Goal: Transaction & Acquisition: Obtain resource

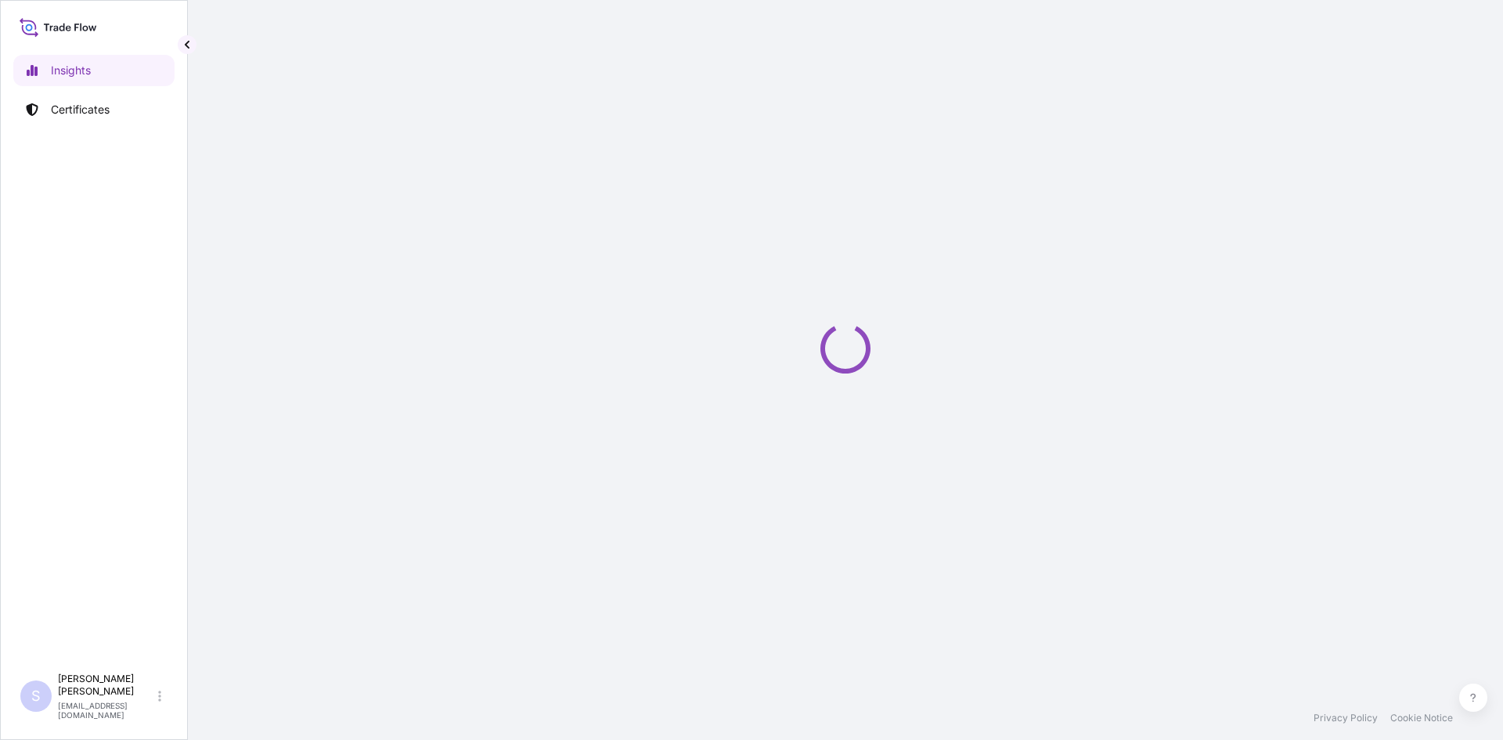
select select "2025"
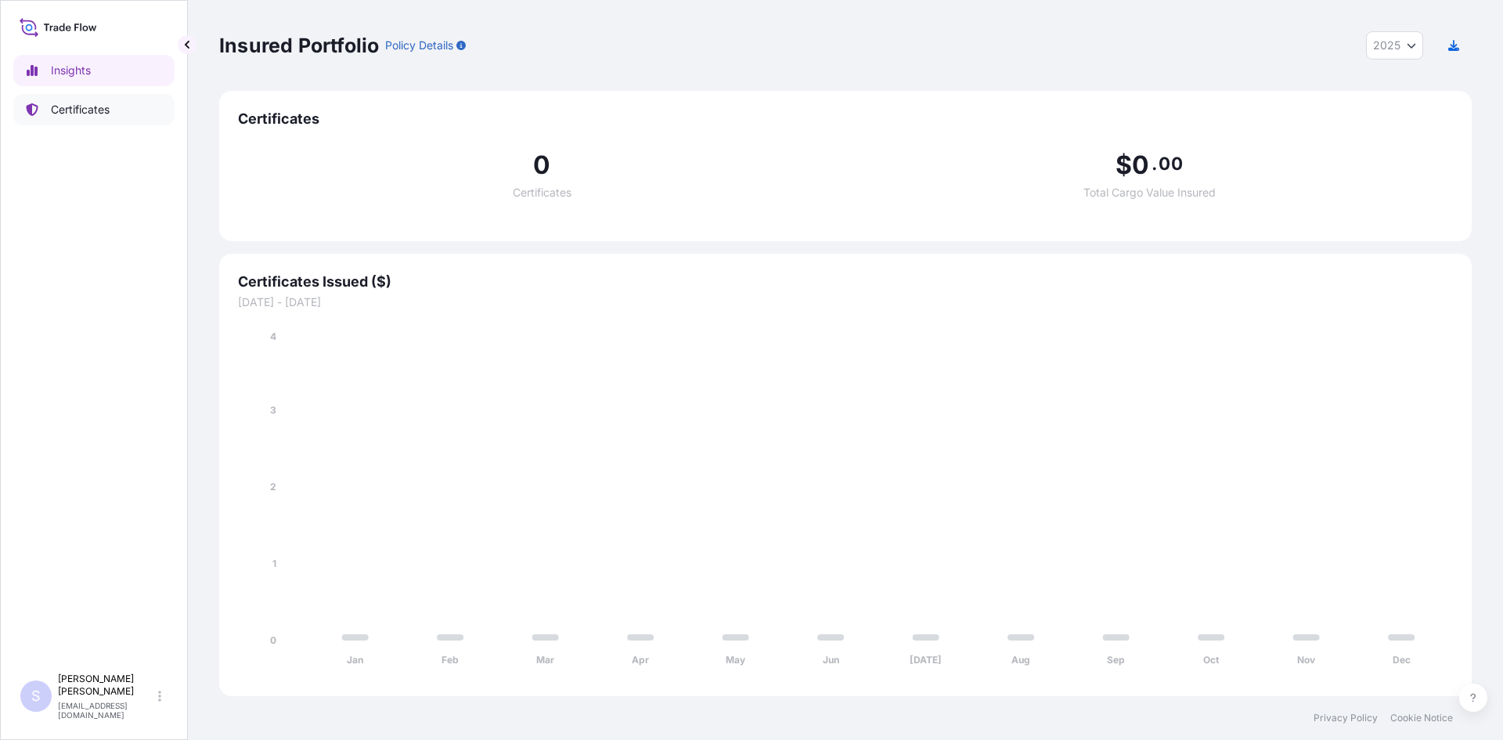
click at [100, 109] on p "Certificates" at bounding box center [80, 110] width 59 height 16
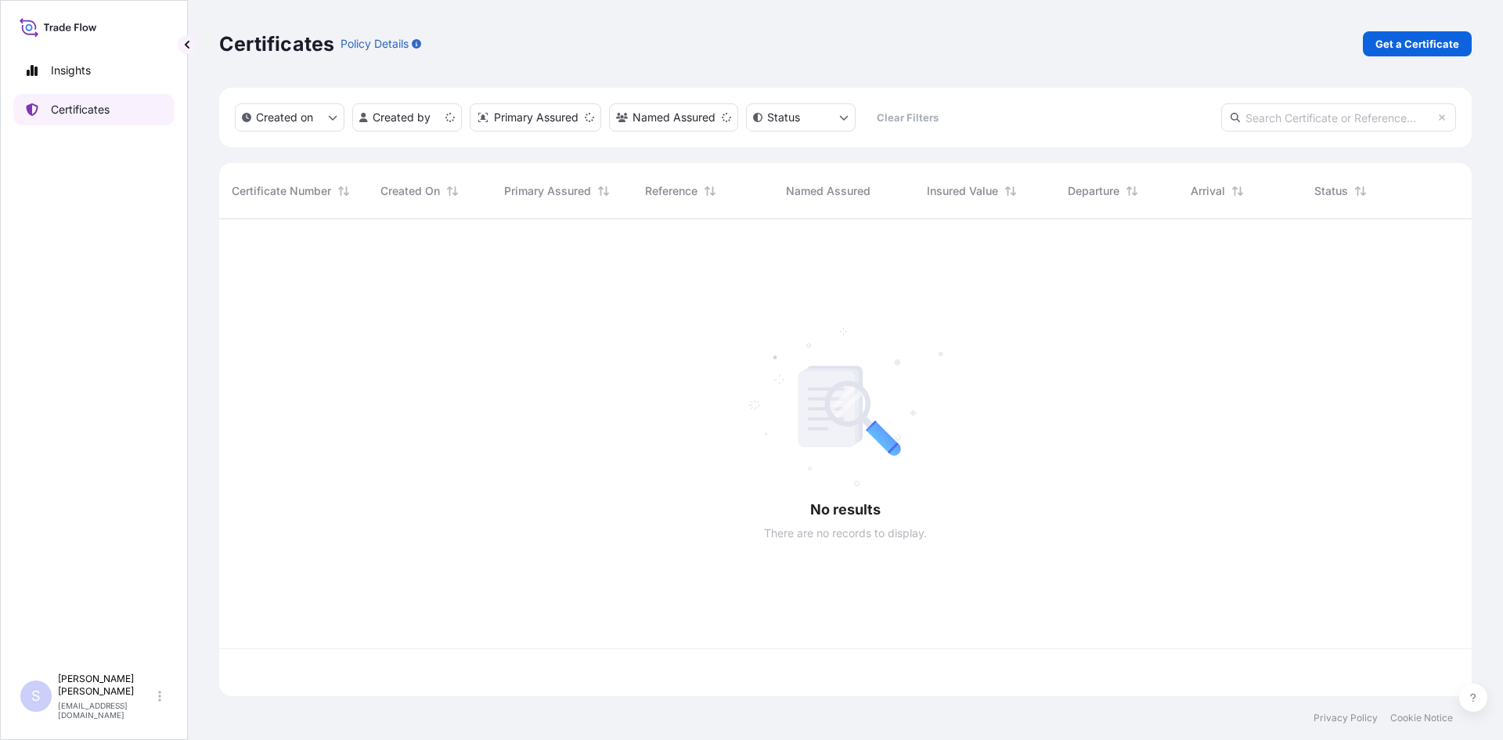
scroll to position [474, 1241]
click at [1393, 56] on link "Get a Certificate" at bounding box center [1417, 43] width 109 height 25
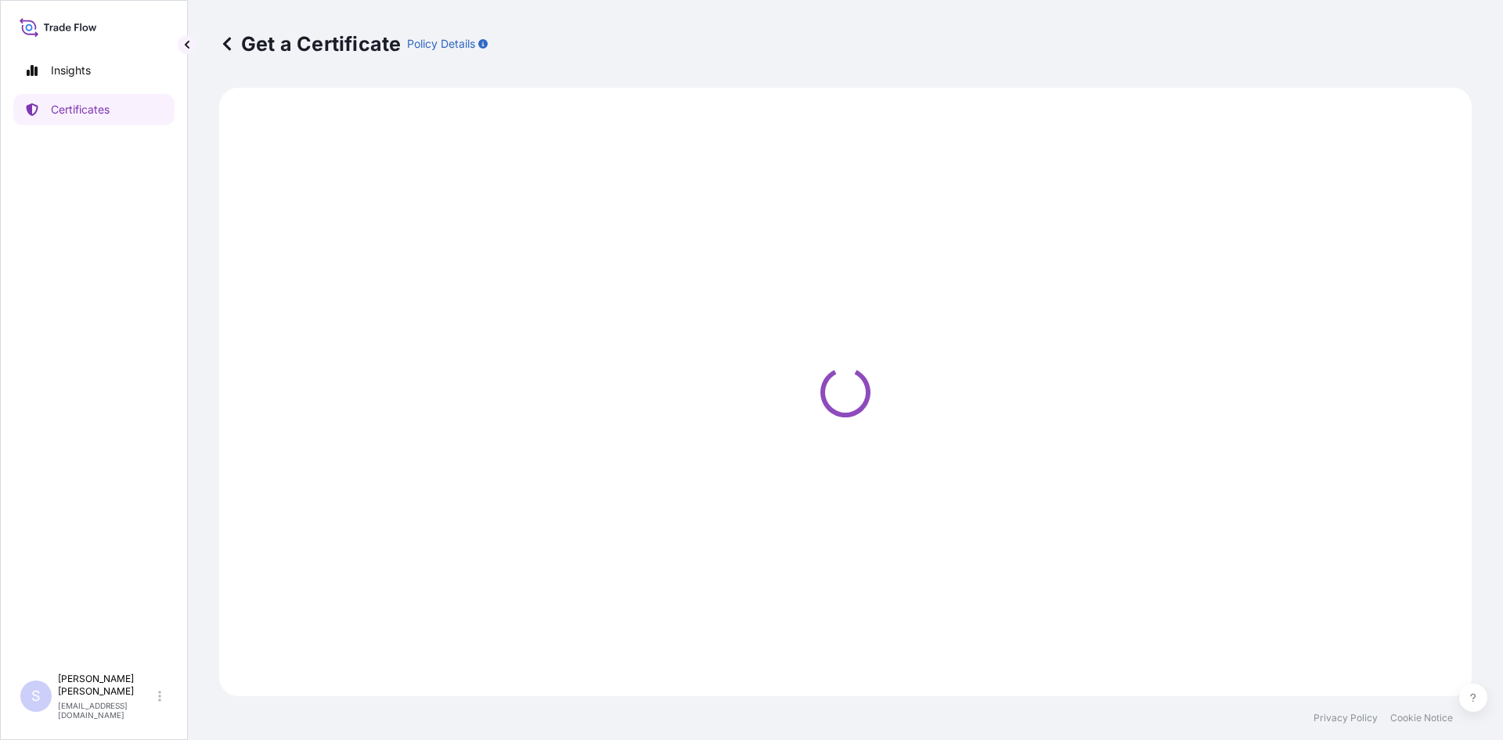
select select "Sea"
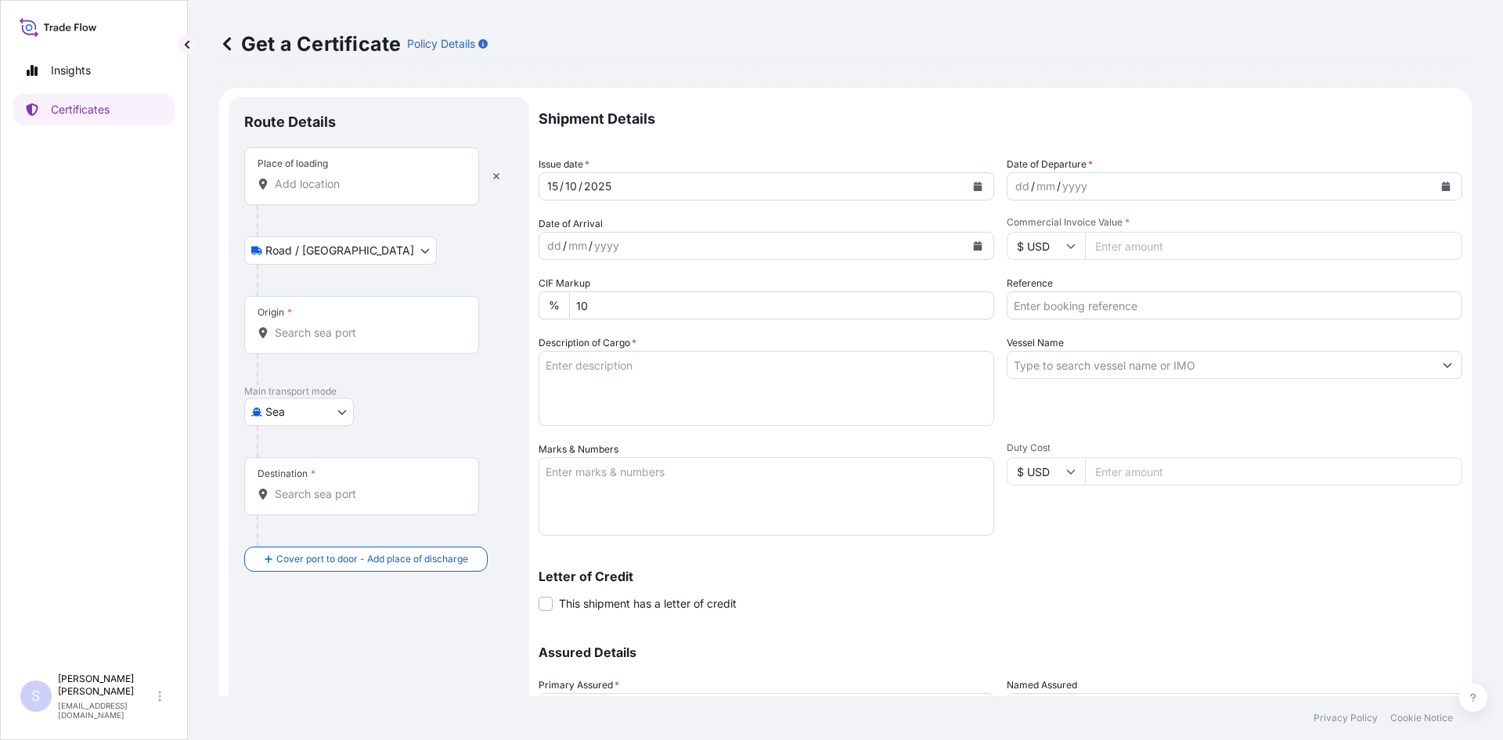
click at [355, 196] on div "Place of loading" at bounding box center [361, 176] width 235 height 58
click at [355, 192] on input "Place of loading" at bounding box center [367, 184] width 185 height 16
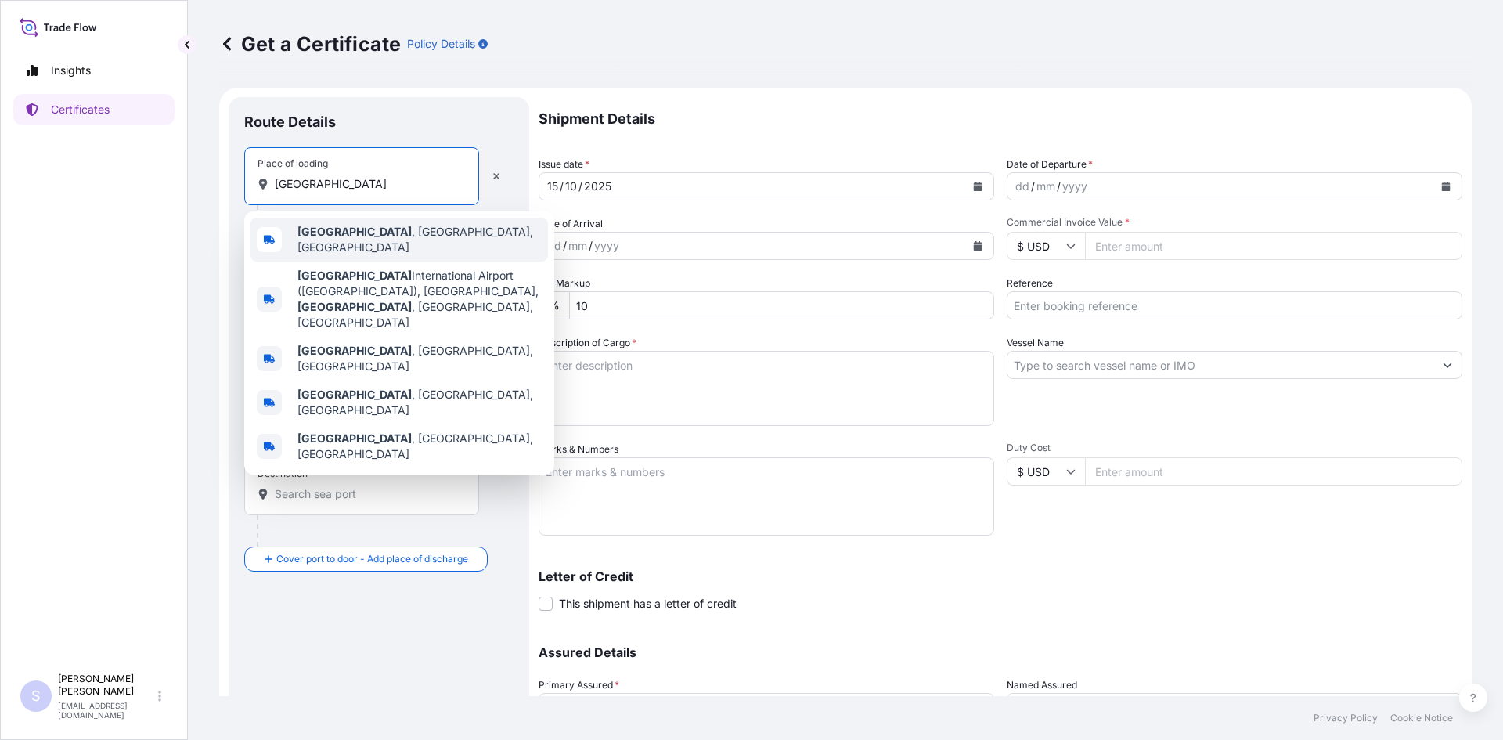
click at [351, 240] on span "[GEOGRAPHIC_DATA] , [GEOGRAPHIC_DATA], [GEOGRAPHIC_DATA]" at bounding box center [419, 239] width 244 height 31
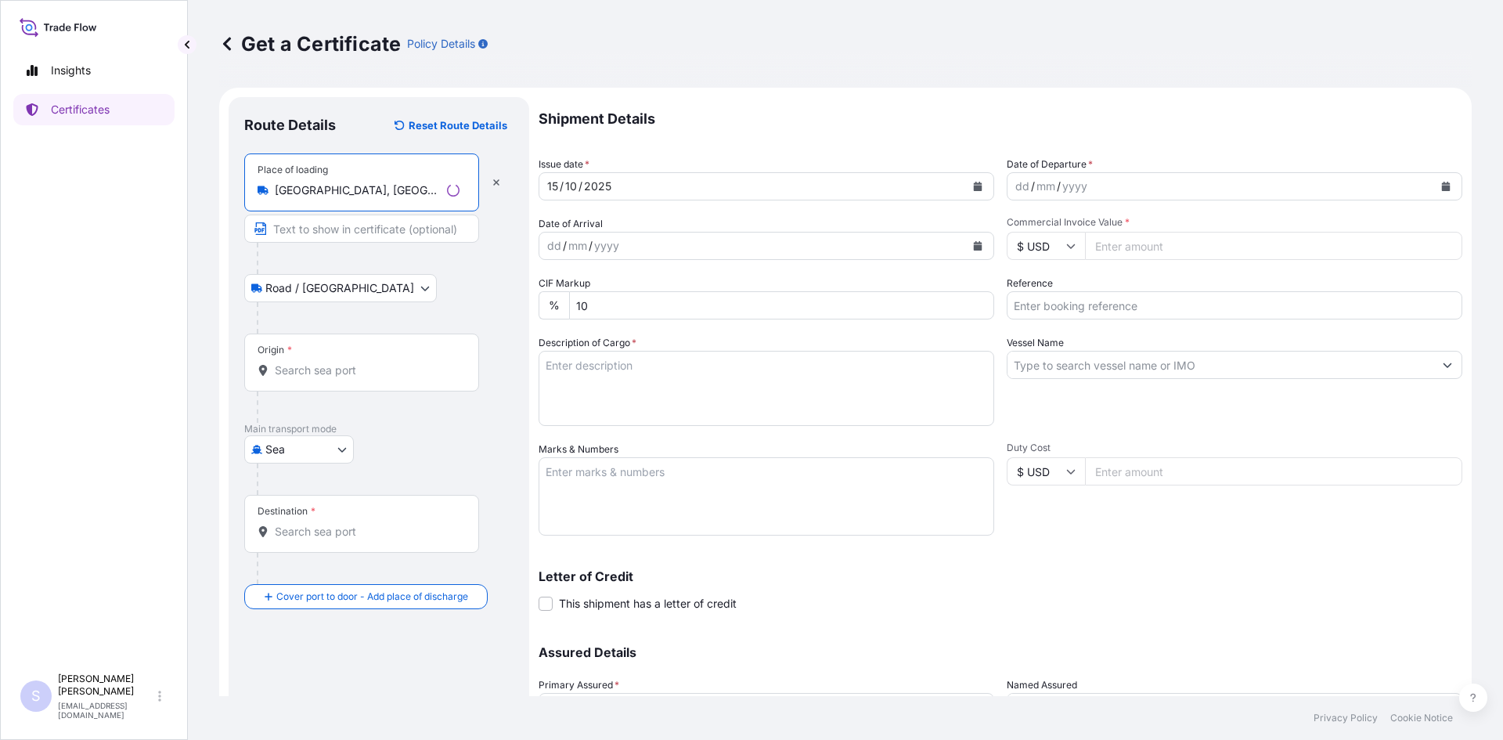
type input "[GEOGRAPHIC_DATA], [GEOGRAPHIC_DATA], [GEOGRAPHIC_DATA]"
click at [326, 354] on div "Origin *" at bounding box center [361, 362] width 235 height 58
click at [326, 362] on input "Origin *" at bounding box center [367, 370] width 185 height 16
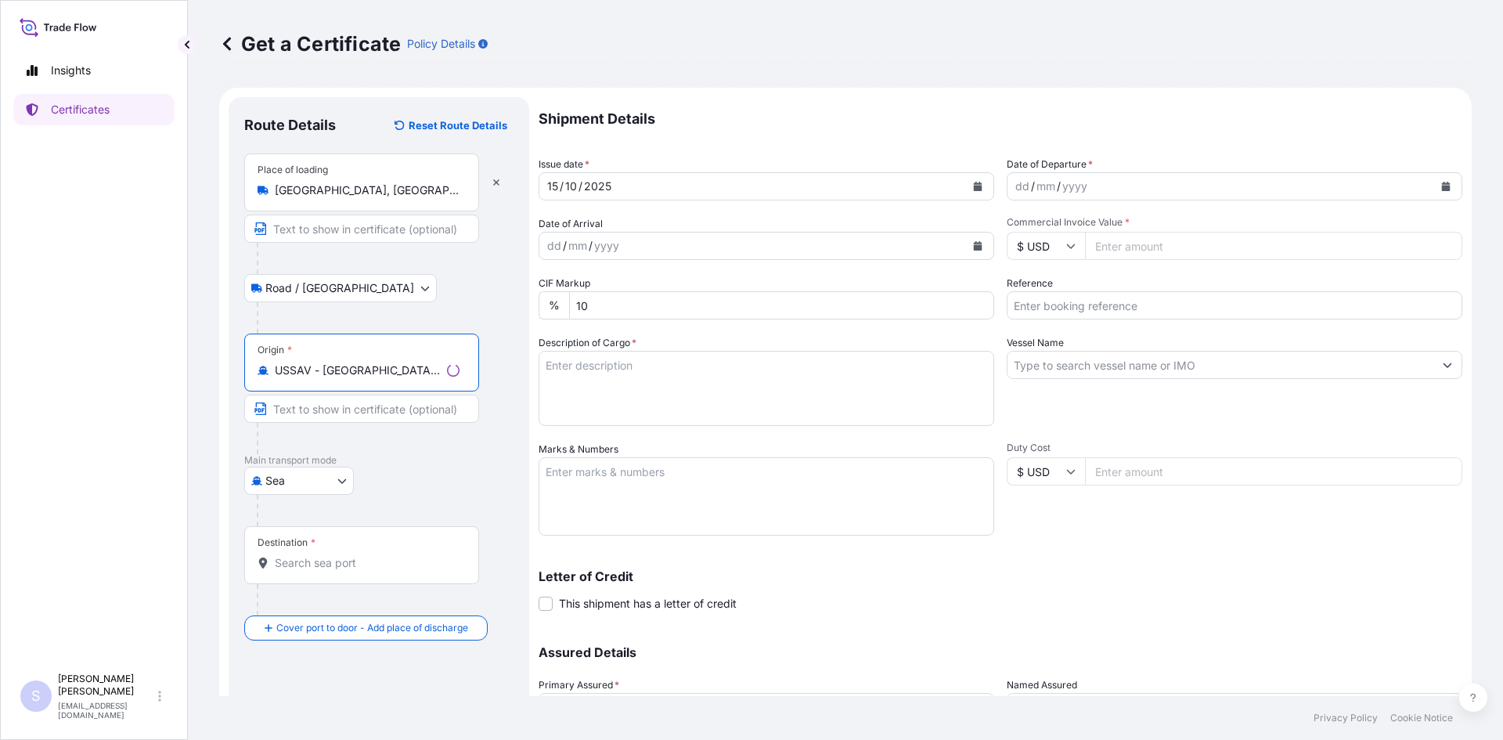
type input "USSAV - [GEOGRAPHIC_DATA], [GEOGRAPHIC_DATA]"
click at [355, 552] on div "Destination *" at bounding box center [361, 555] width 235 height 58
click at [355, 555] on input "Destination *" at bounding box center [367, 563] width 185 height 16
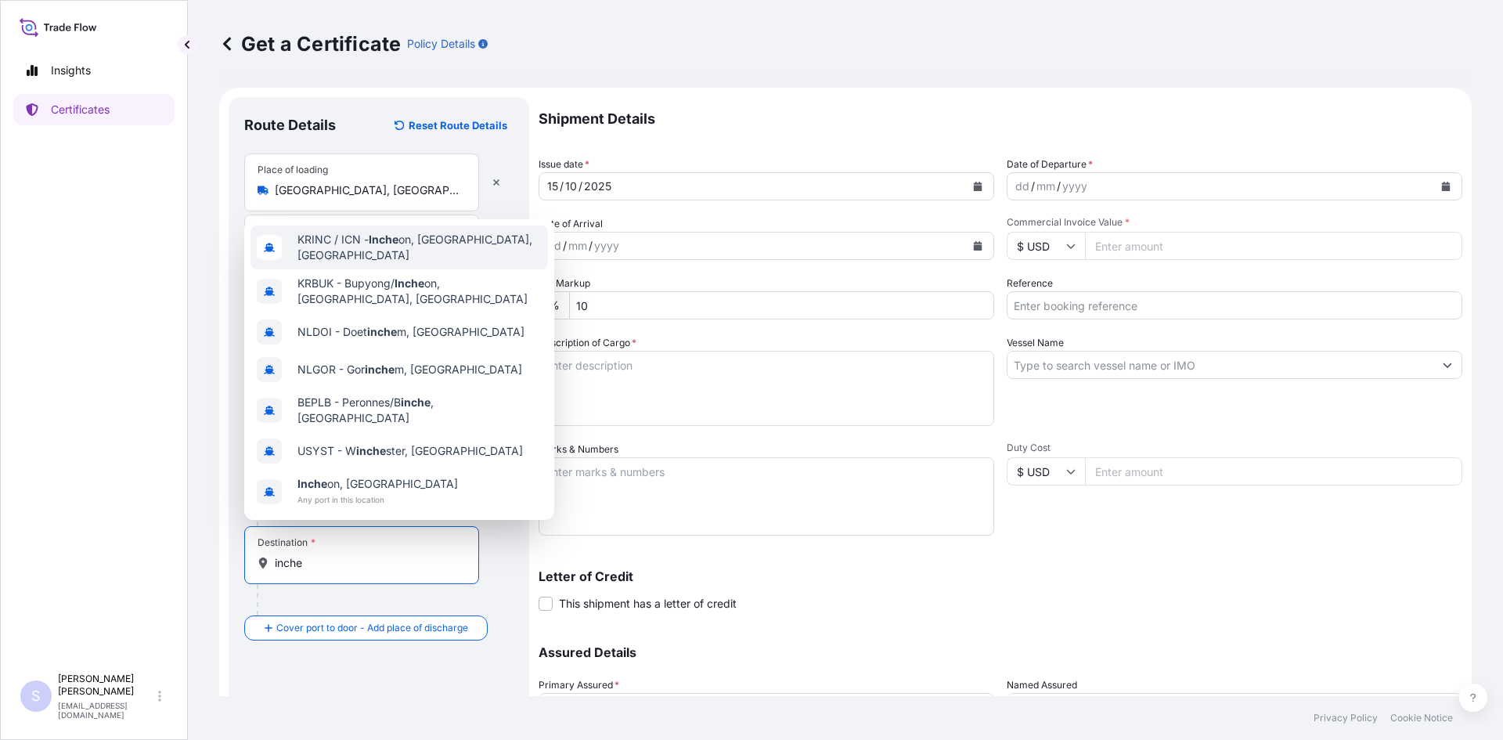
click at [467, 242] on span "KRINC / ICN - Inche on, [GEOGRAPHIC_DATA], [GEOGRAPHIC_DATA]" at bounding box center [419, 247] width 244 height 31
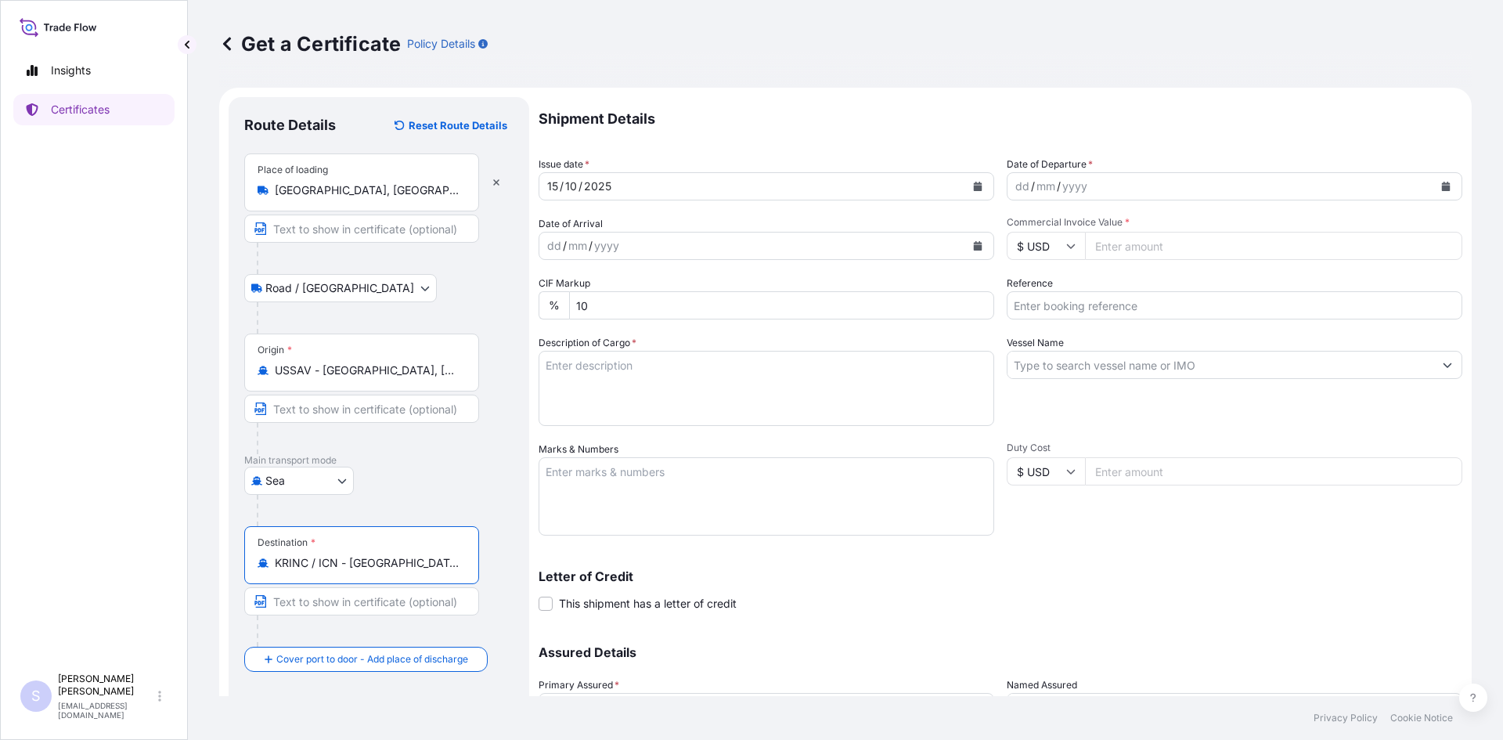
type input "KRINC / ICN - [GEOGRAPHIC_DATA], [GEOGRAPHIC_DATA], [GEOGRAPHIC_DATA]"
click at [1433, 180] on button "Calendar" at bounding box center [1445, 186] width 25 height 25
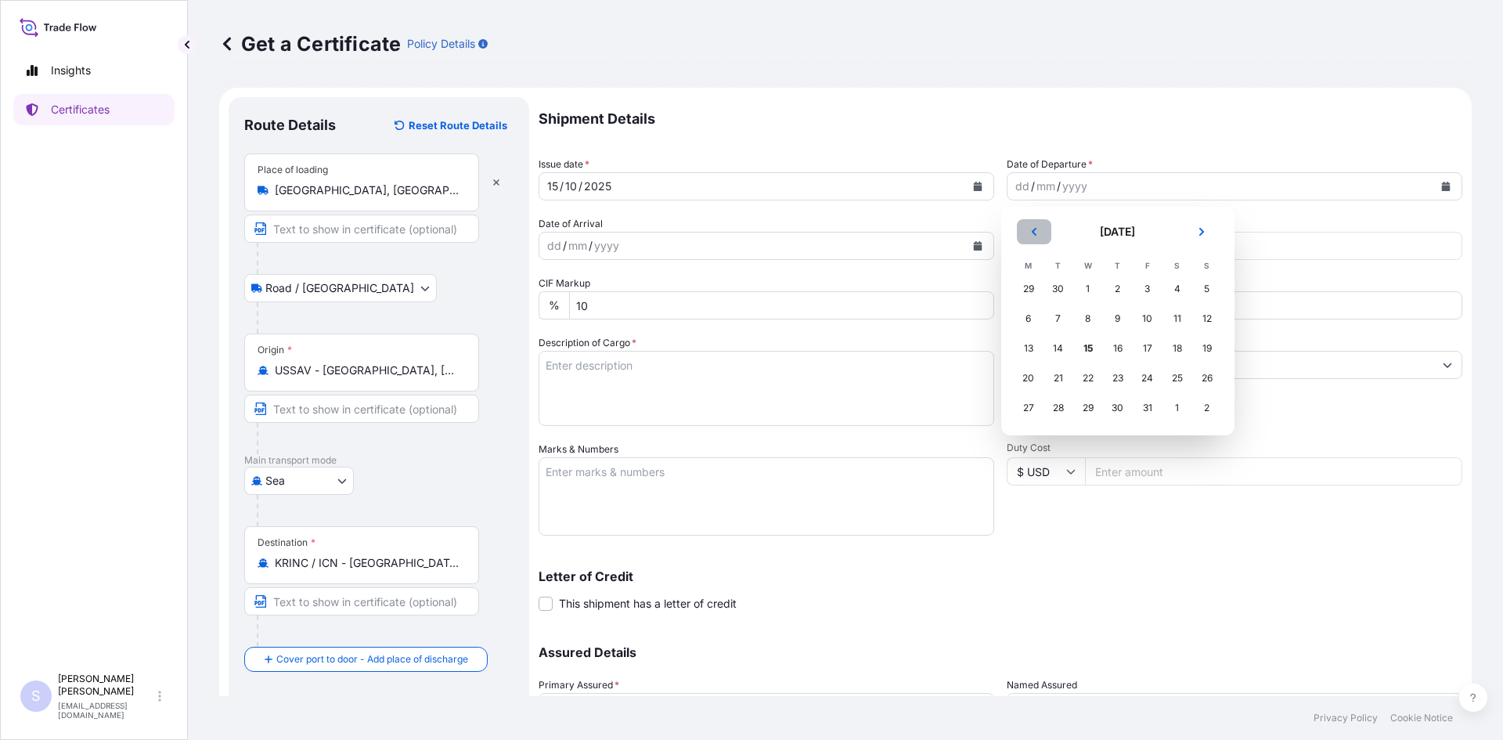
click at [1018, 226] on button "Previous" at bounding box center [1034, 231] width 34 height 25
click at [1205, 348] on div "21" at bounding box center [1207, 348] width 28 height 28
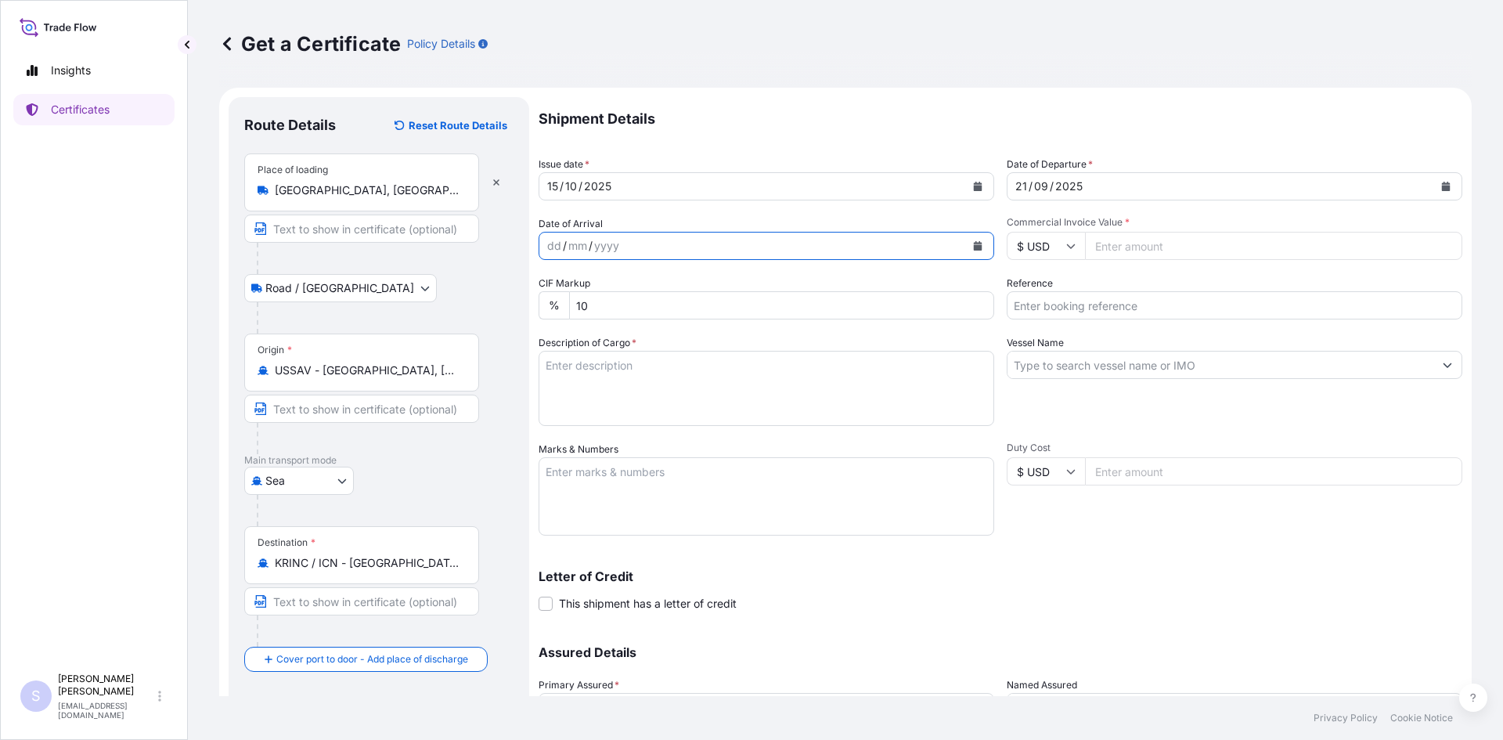
click at [974, 253] on button "Calendar" at bounding box center [977, 245] width 25 height 25
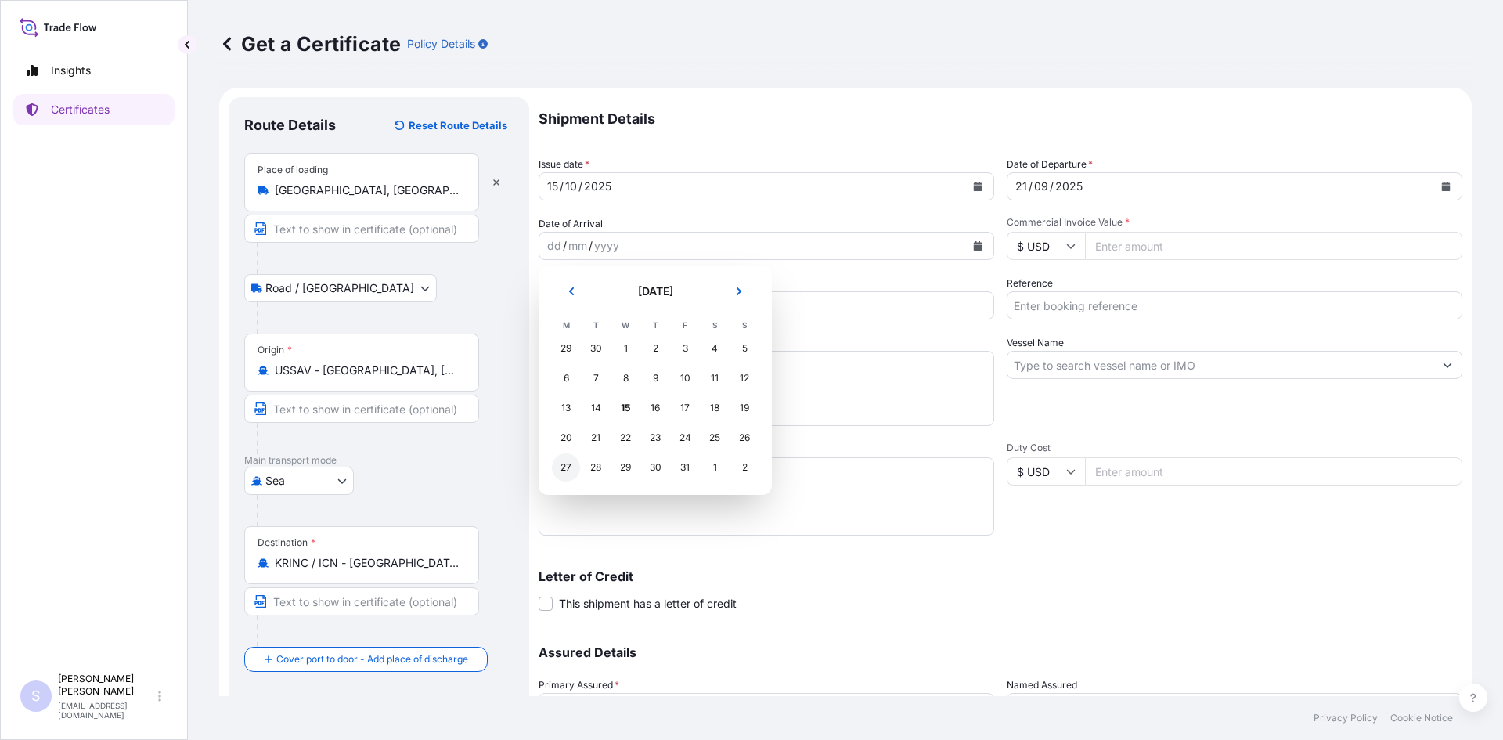
click at [569, 478] on div "27" at bounding box center [566, 467] width 28 height 28
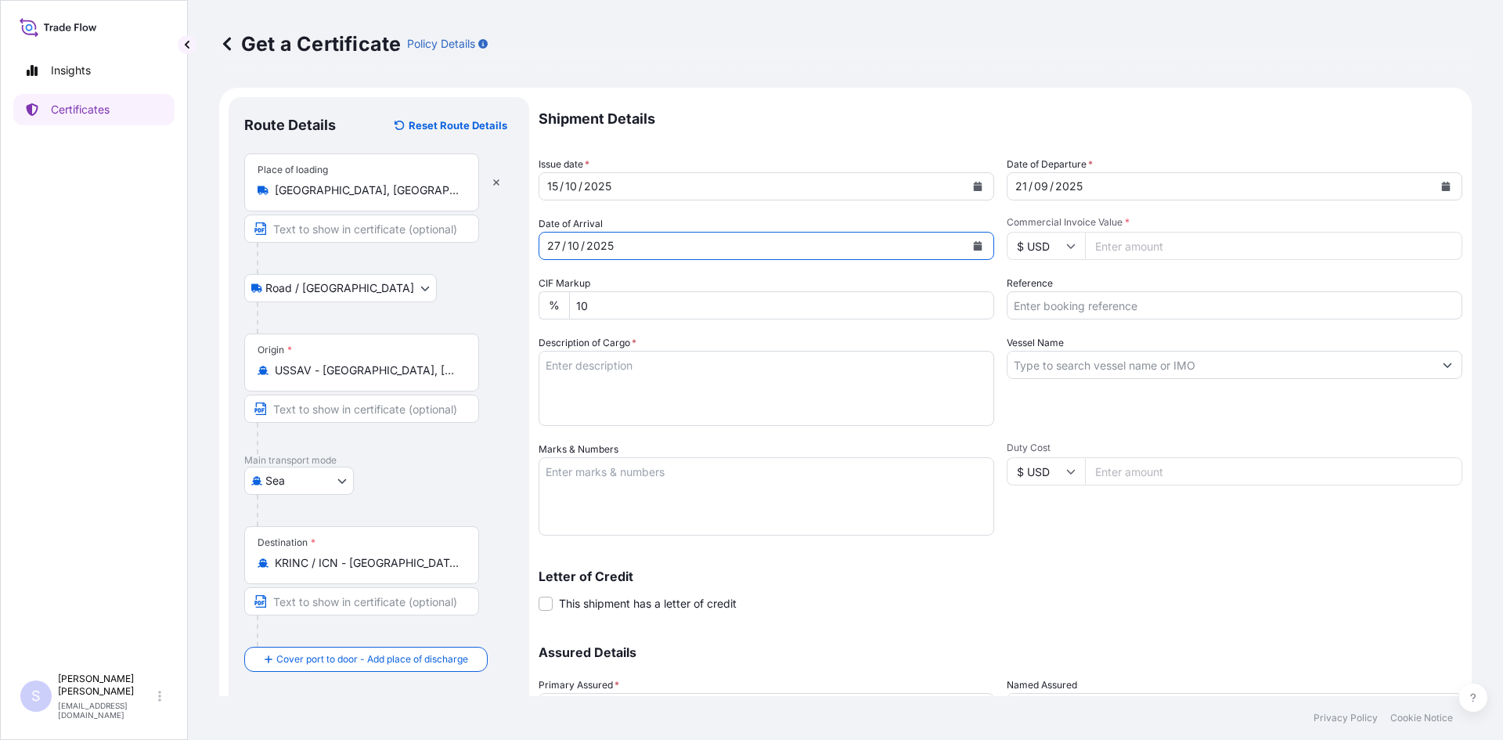
click at [1169, 254] on input "Commercial Invoice Value *" at bounding box center [1273, 246] width 377 height 28
type input "141204"
type input "2579006"
type textarea "210 BOXES SPLENDA SUCRALOSE MICRONIZED"
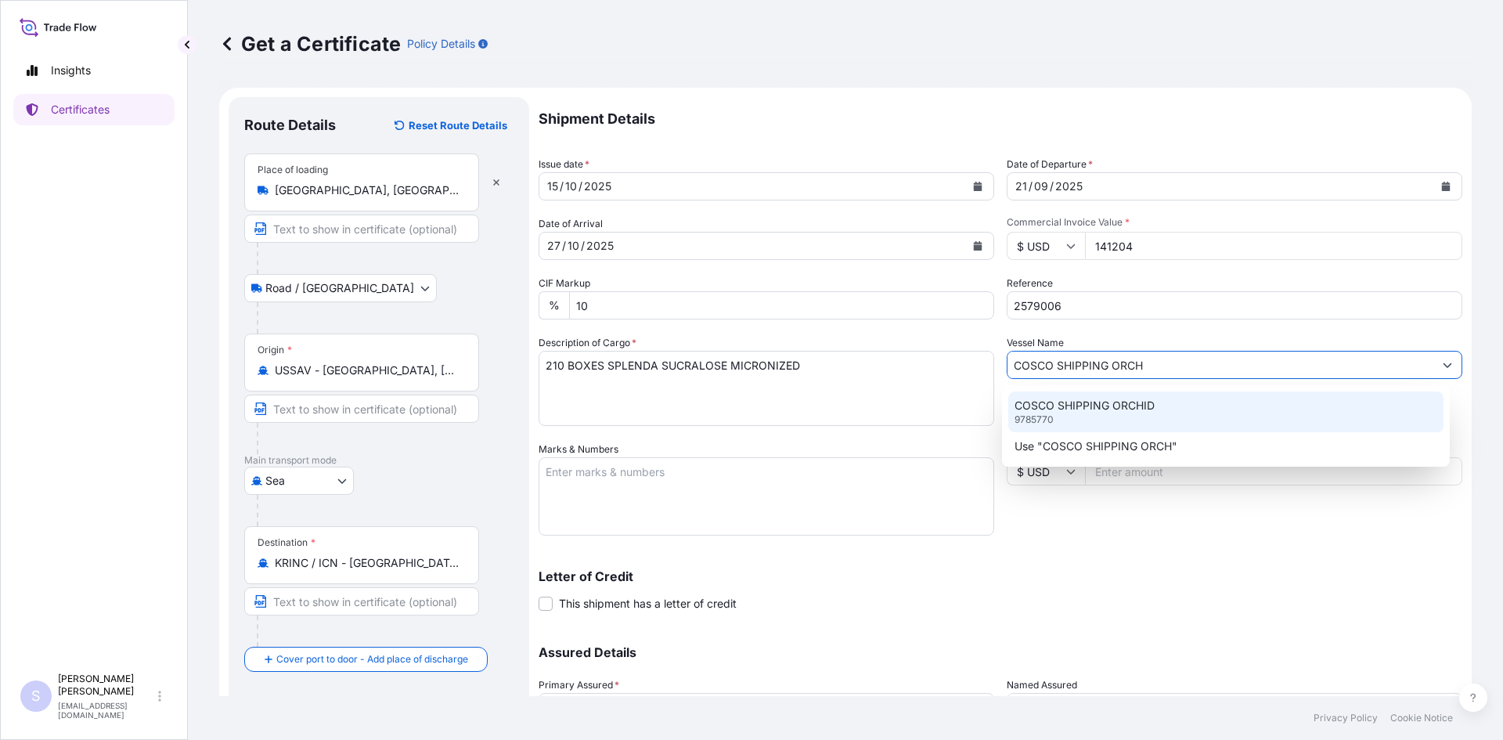
click at [1126, 400] on p "COSCO SHIPPING ORCHID" at bounding box center [1084, 406] width 140 height 16
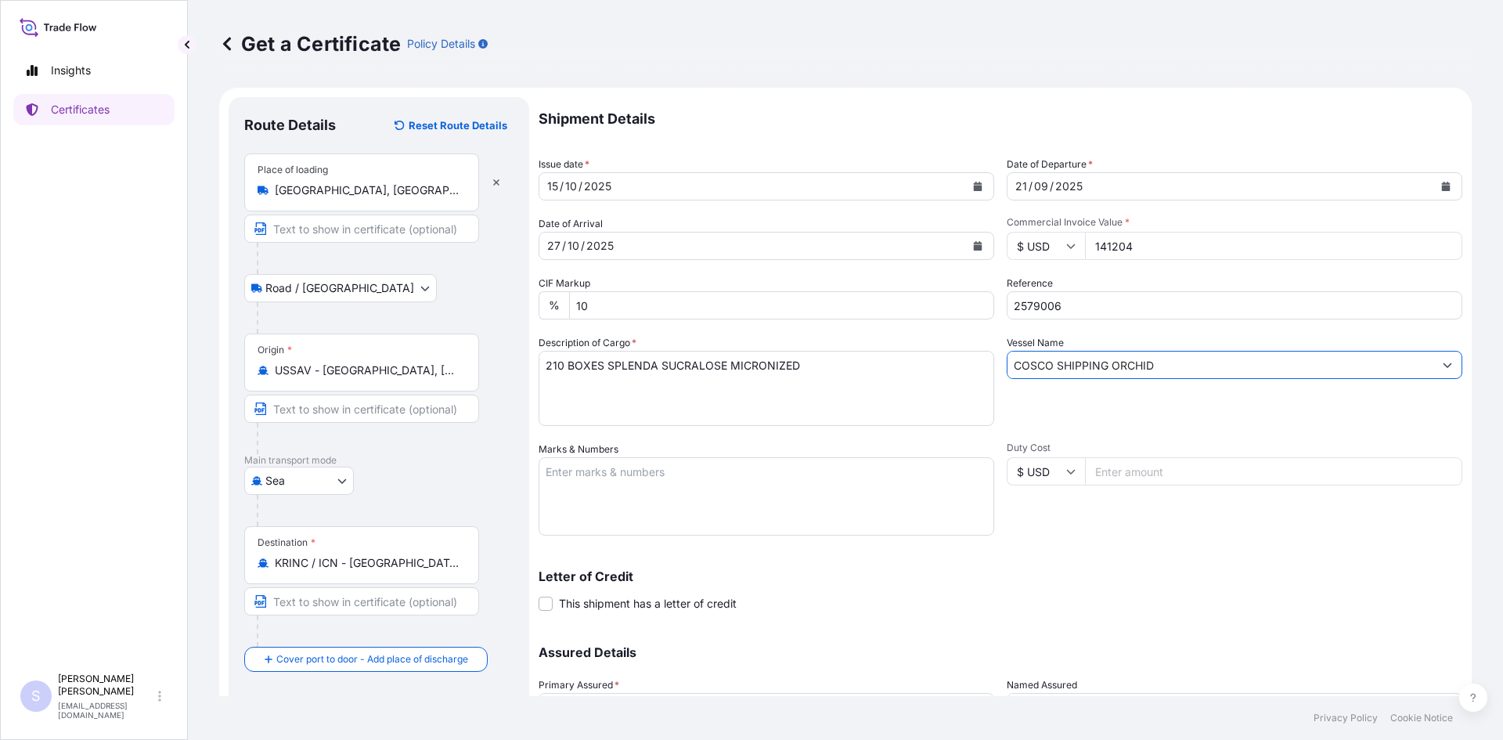
type input "COSCO SHIPPING ORCHID"
click at [731, 457] on textarea "Marks & Numbers" at bounding box center [766, 496] width 456 height 78
type textarea "TRIU6640380"
type input "1"
click at [722, 467] on textarea "TRIU6640380" at bounding box center [766, 496] width 456 height 78
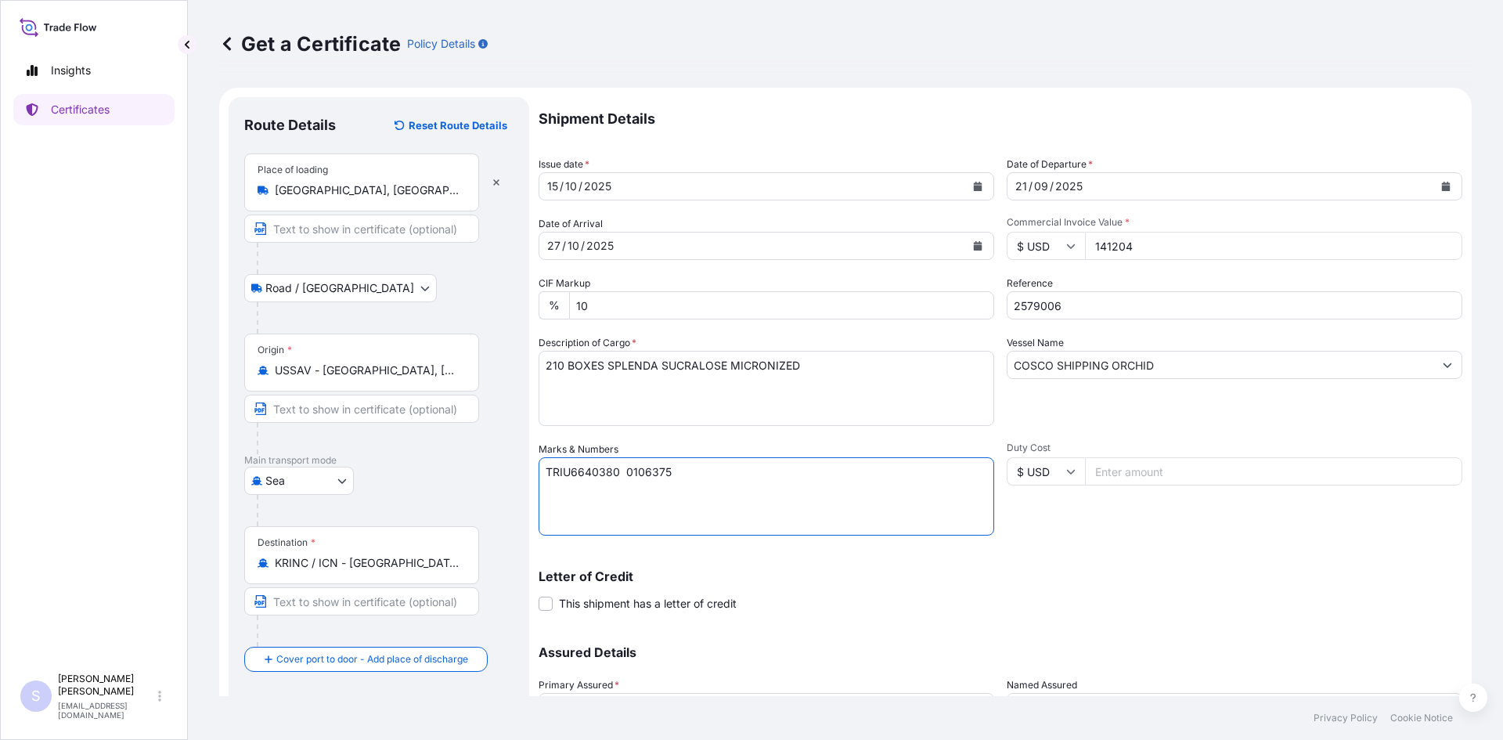
type textarea "TRIU6640380 0106375"
click at [808, 564] on div "Letter of Credit This shipment has a letter of credit Letter of credit * Letter…" at bounding box center [1000, 581] width 924 height 60
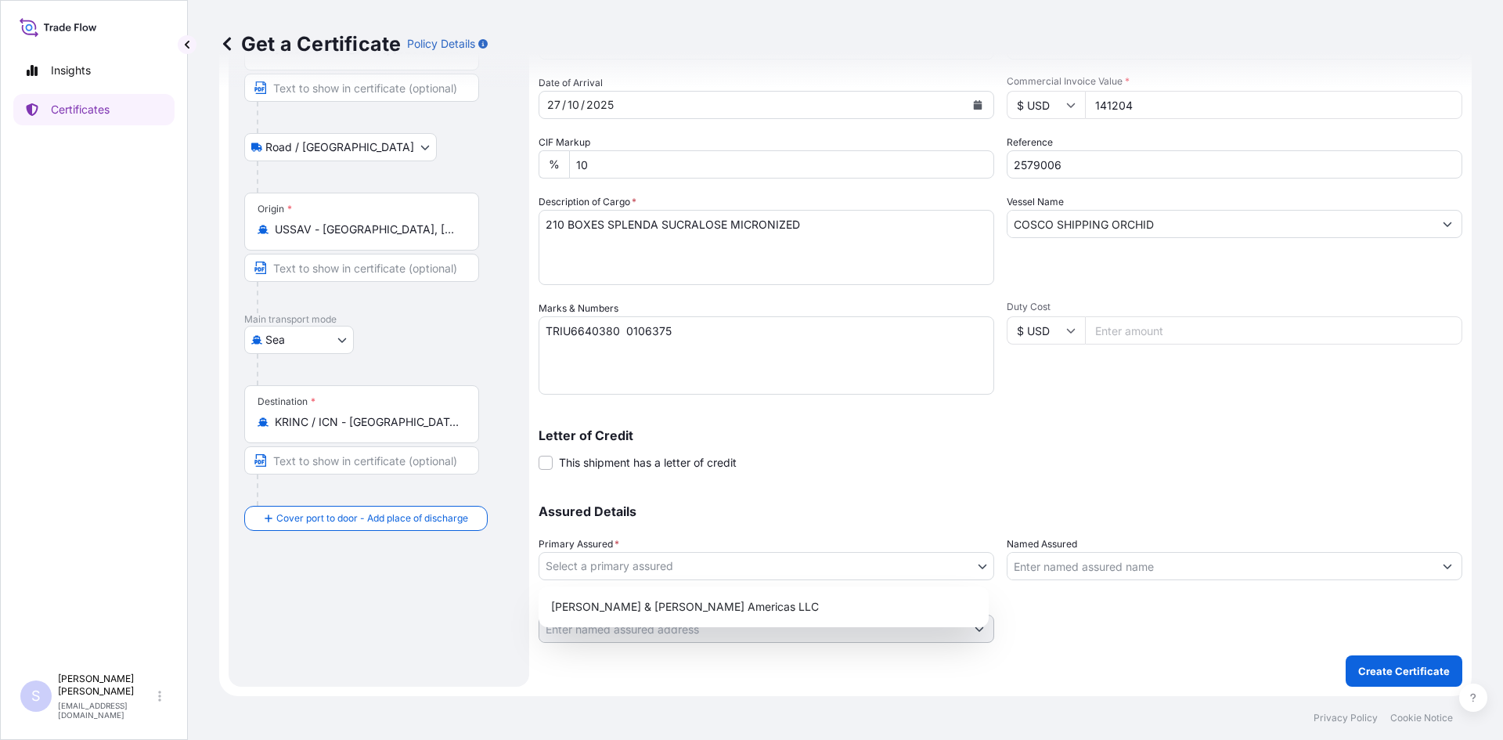
click at [793, 564] on body "Insights Certificates S [PERSON_NAME] [EMAIL_ADDRESS][DOMAIN_NAME] Get a Certif…" at bounding box center [751, 370] width 1503 height 740
click at [751, 599] on div "[PERSON_NAME] & [PERSON_NAME] Americas LLC" at bounding box center [764, 606] width 438 height 28
select select "31658"
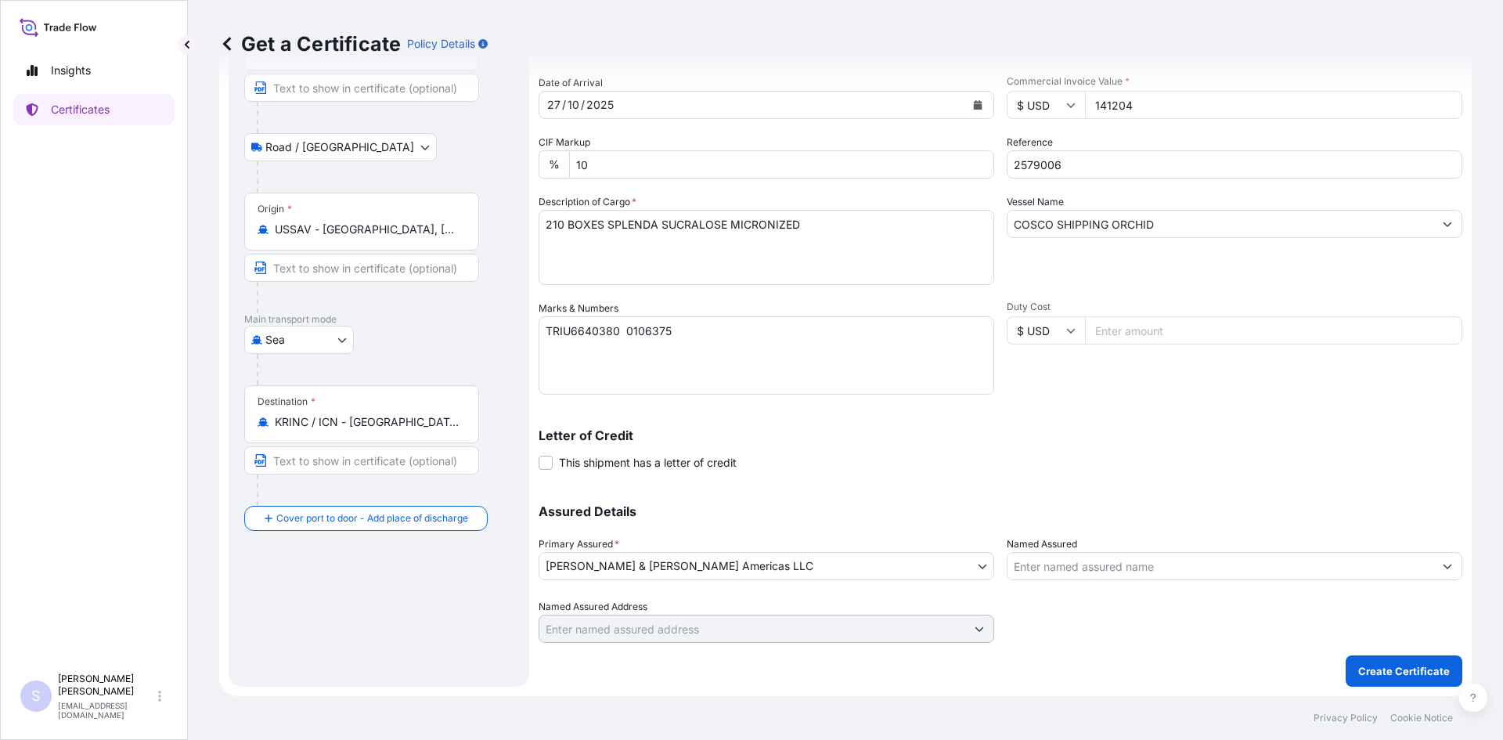
click at [1119, 583] on div "Assured Details Primary Assured * [PERSON_NAME] & [PERSON_NAME] Americas LLC [P…" at bounding box center [1000, 564] width 924 height 157
click at [1122, 574] on input "Named Assured" at bounding box center [1220, 566] width 426 height 28
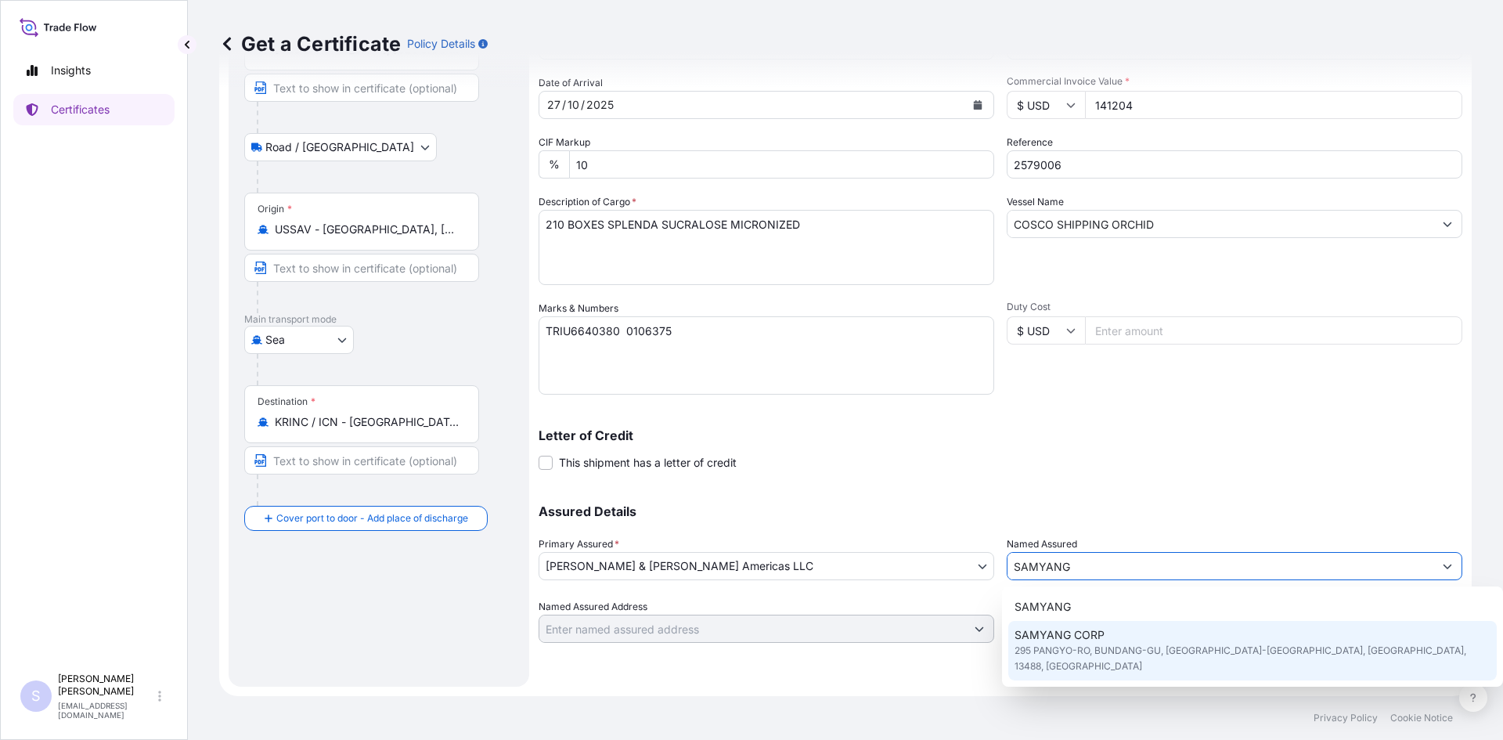
click at [1136, 633] on div "SAMYANG CORP 295 PANGYO-RO, BUNDANG-[GEOGRAPHIC_DATA], [GEOGRAPHIC_DATA]-[GEOGR…" at bounding box center [1252, 650] width 489 height 59
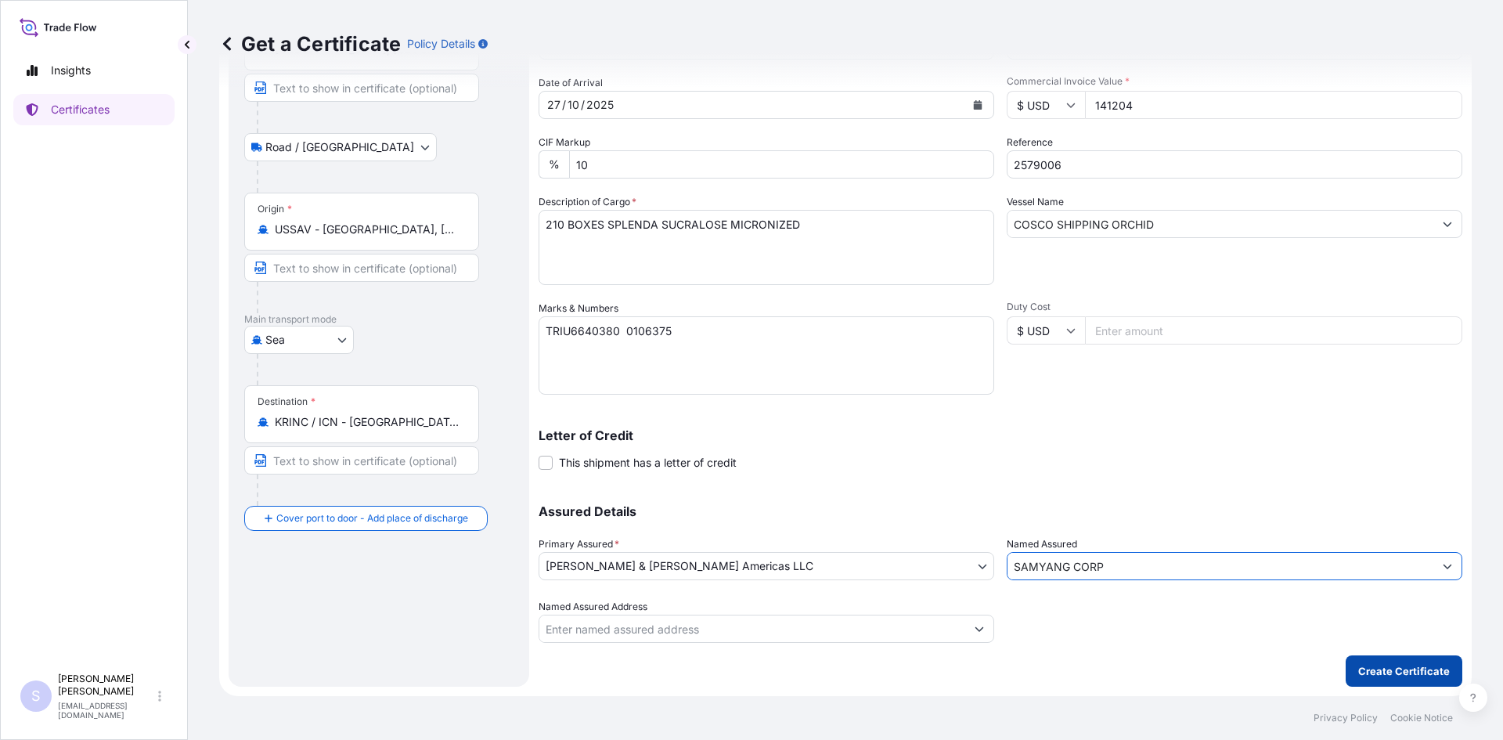
type input "SAMYANG CORP"
click at [1388, 676] on p "Create Certificate" at bounding box center [1404, 671] width 92 height 16
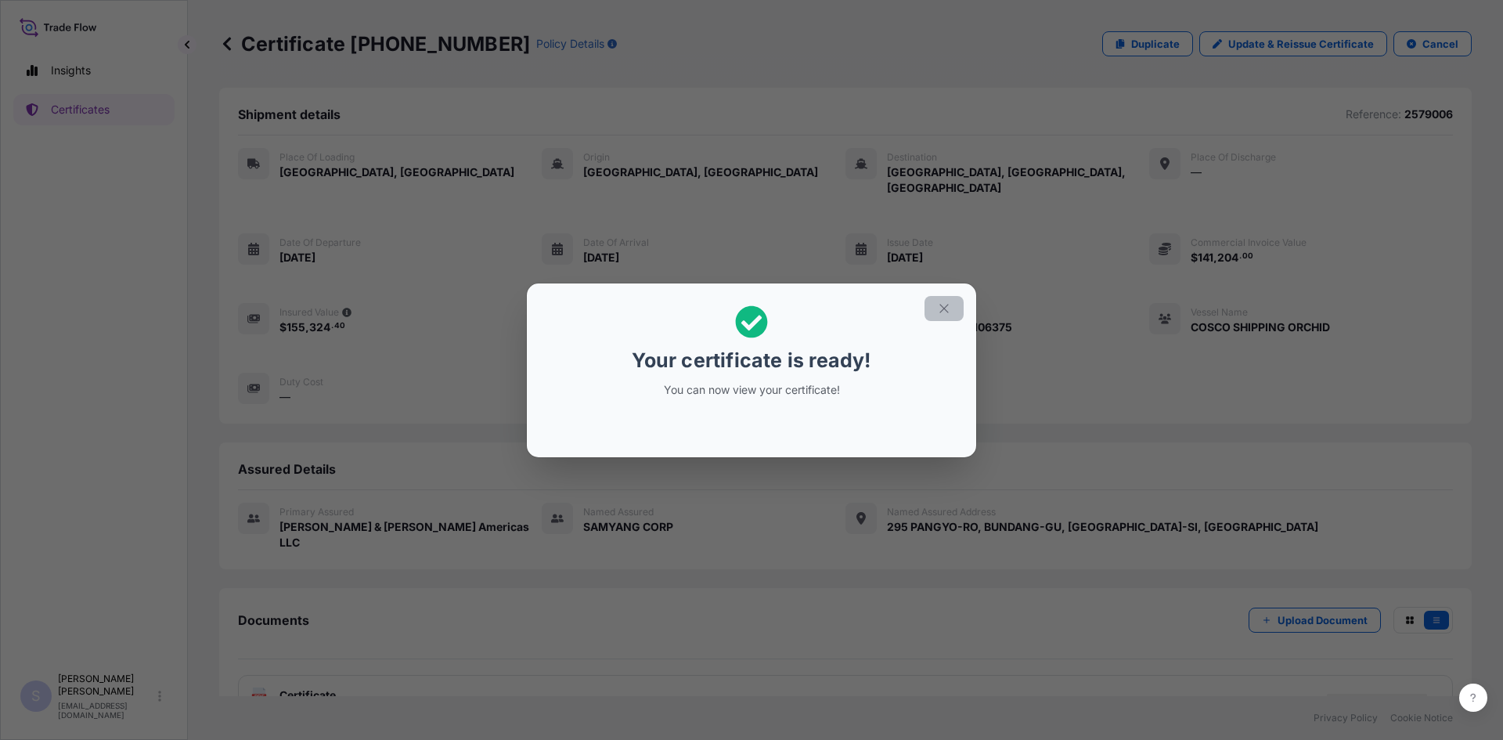
click at [935, 296] on button "button" at bounding box center [943, 308] width 39 height 25
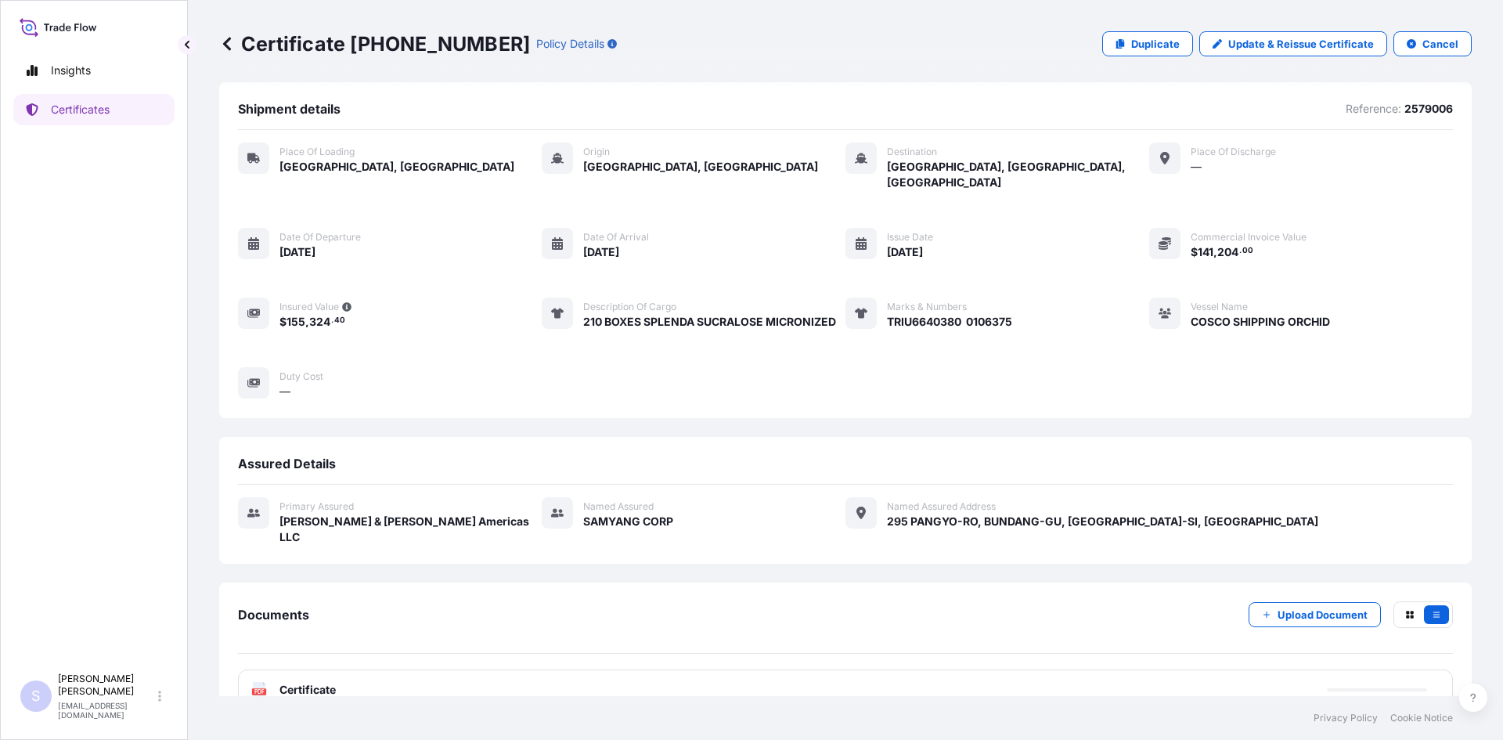
scroll to position [7, 0]
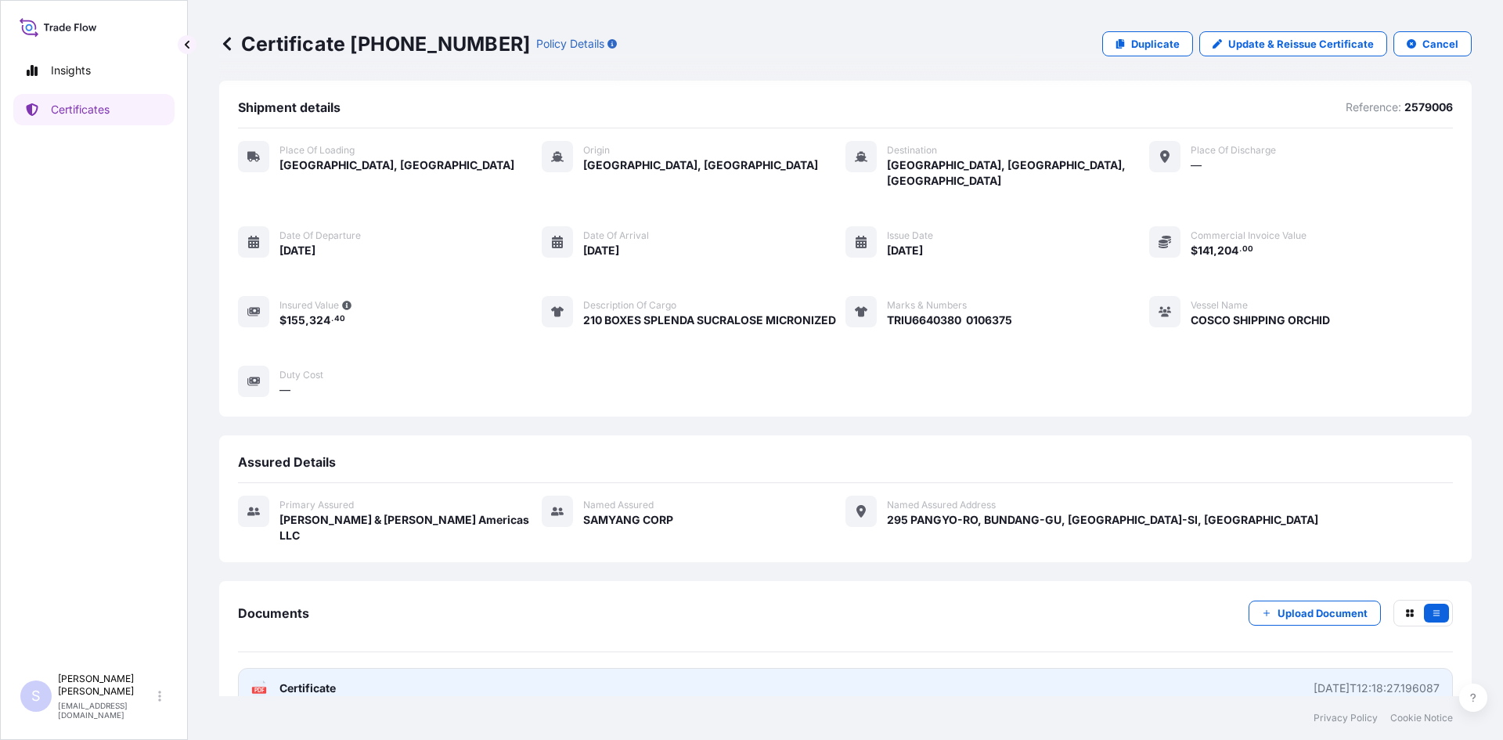
click at [260, 668] on link "PDF Certificate [DATE]T12:18:27.196087" at bounding box center [845, 688] width 1215 height 41
